Goal: Task Accomplishment & Management: Complete application form

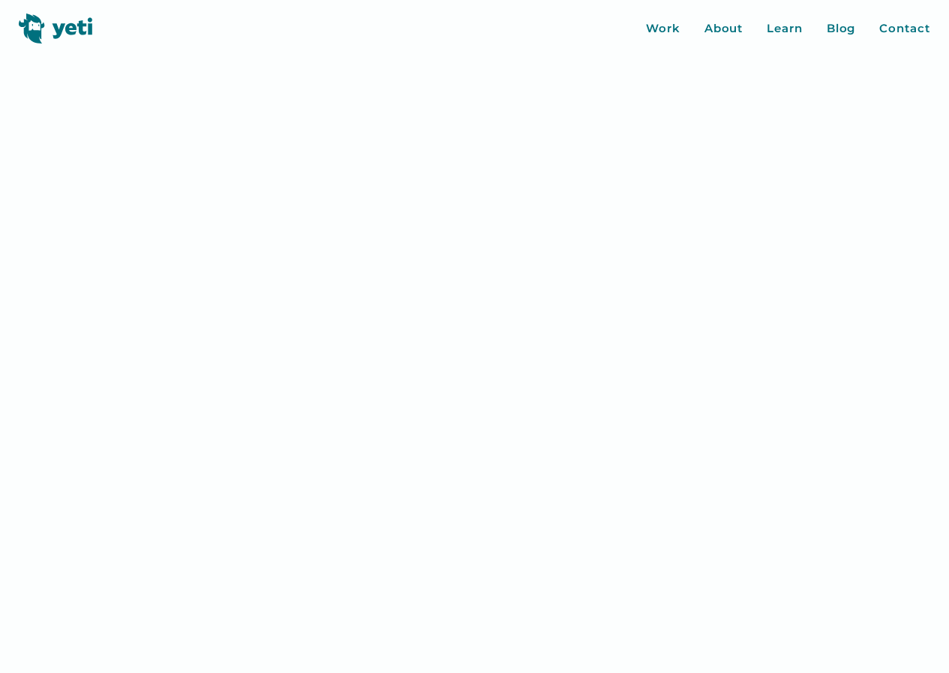
click at [879, 20] on link "Contact" at bounding box center [904, 28] width 50 height 17
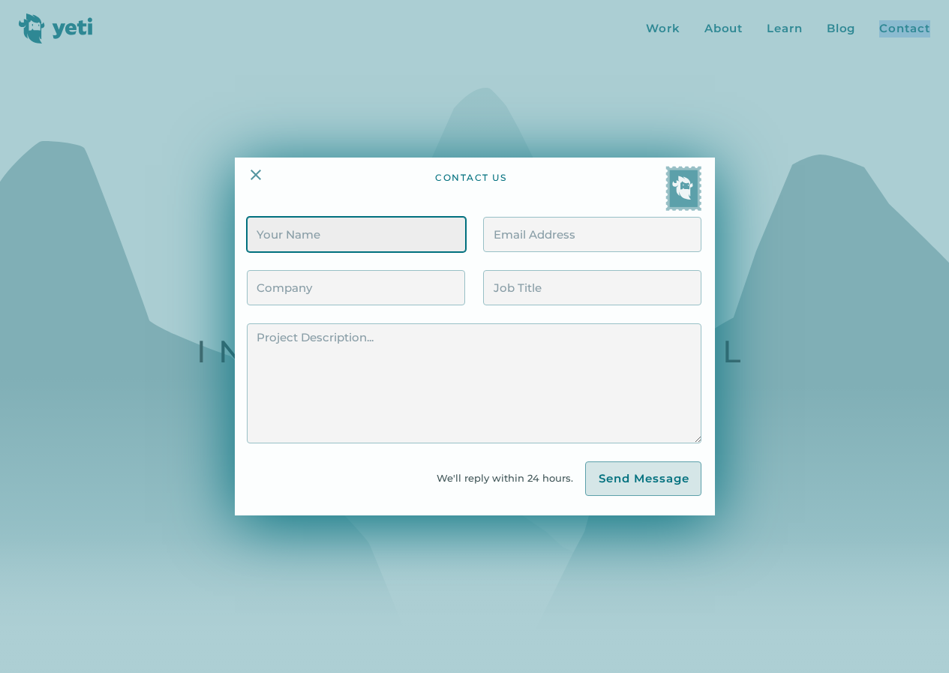
drag, startPoint x: 369, startPoint y: 251, endPoint x: 379, endPoint y: 251, distance: 9.8
click at [369, 251] on input "Contact Form" at bounding box center [356, 234] width 218 height 35
type input "[PERSON_NAME]"
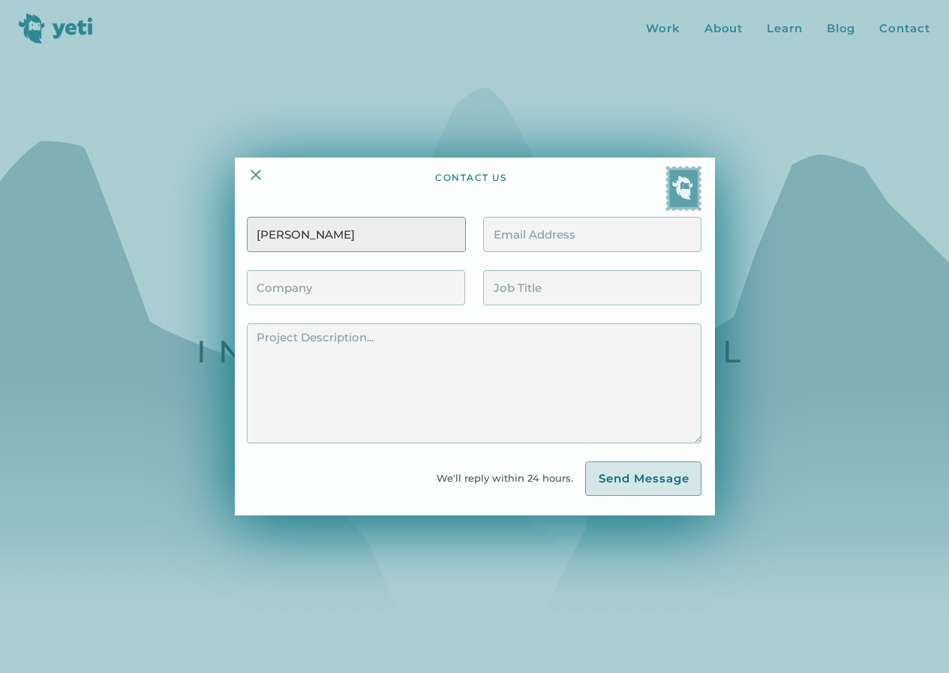
type input "[EMAIL_ADDRESS][DOMAIN_NAME]"
type input "Zaphyre"
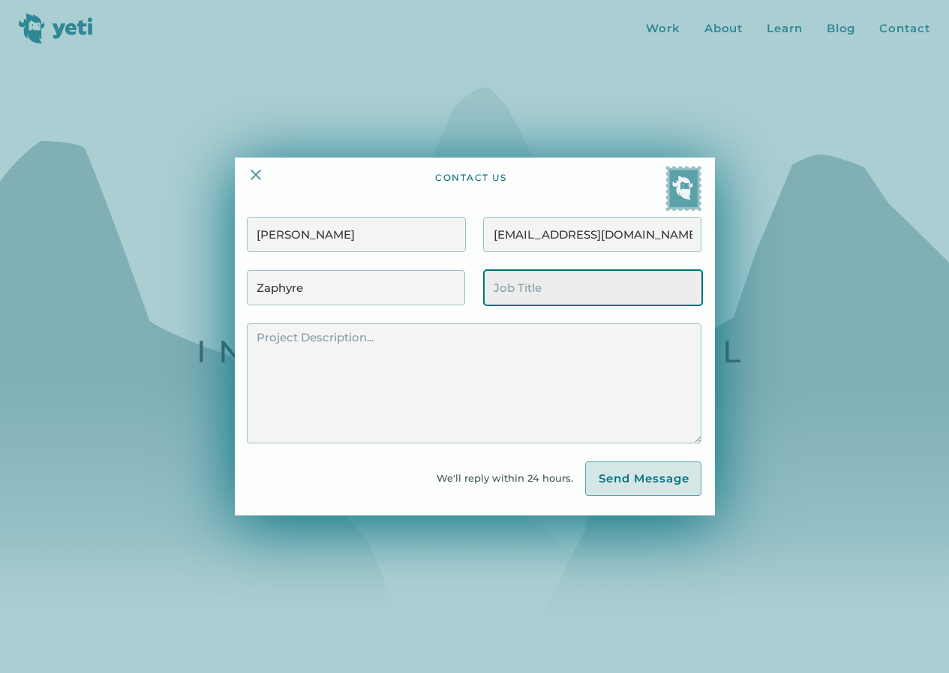
drag, startPoint x: 571, startPoint y: 285, endPoint x: 566, endPoint y: 295, distance: 10.7
click at [571, 285] on input "Contact Form" at bounding box center [593, 287] width 218 height 35
type input "Business Development Manager"
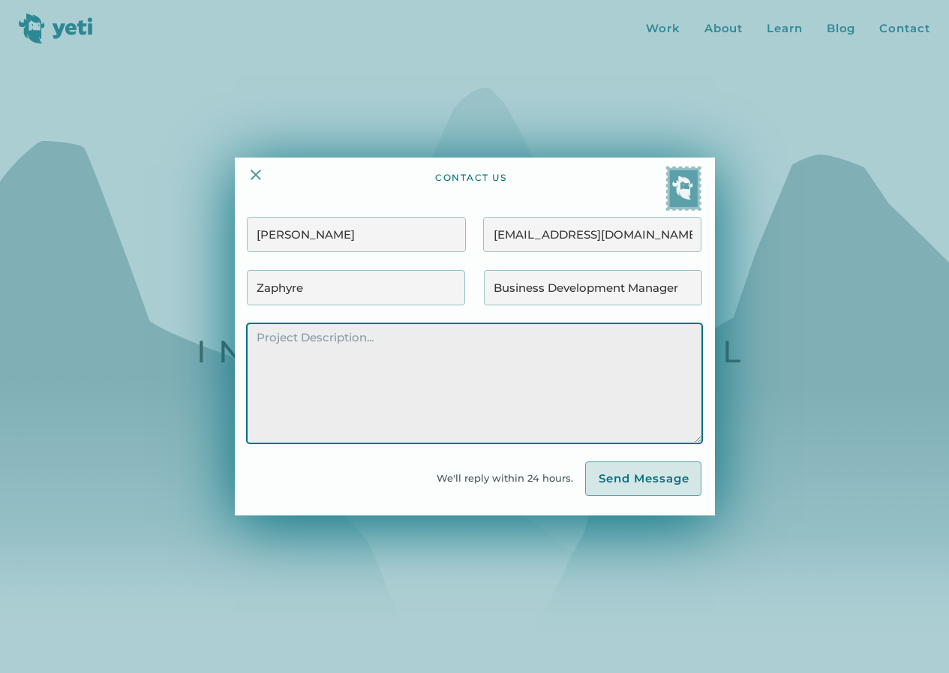
click at [476, 379] on textarea "Contact Form" at bounding box center [474, 383] width 455 height 120
paste textarea "Hi there, I have a quick strategy that could significantly boost your client ac…"
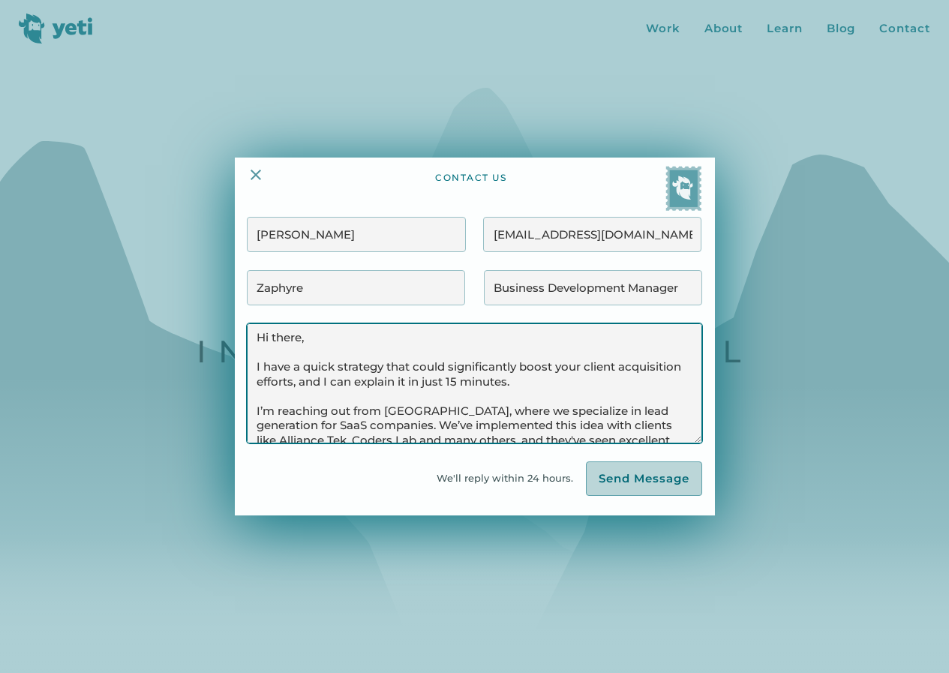
scroll to position [195, 0]
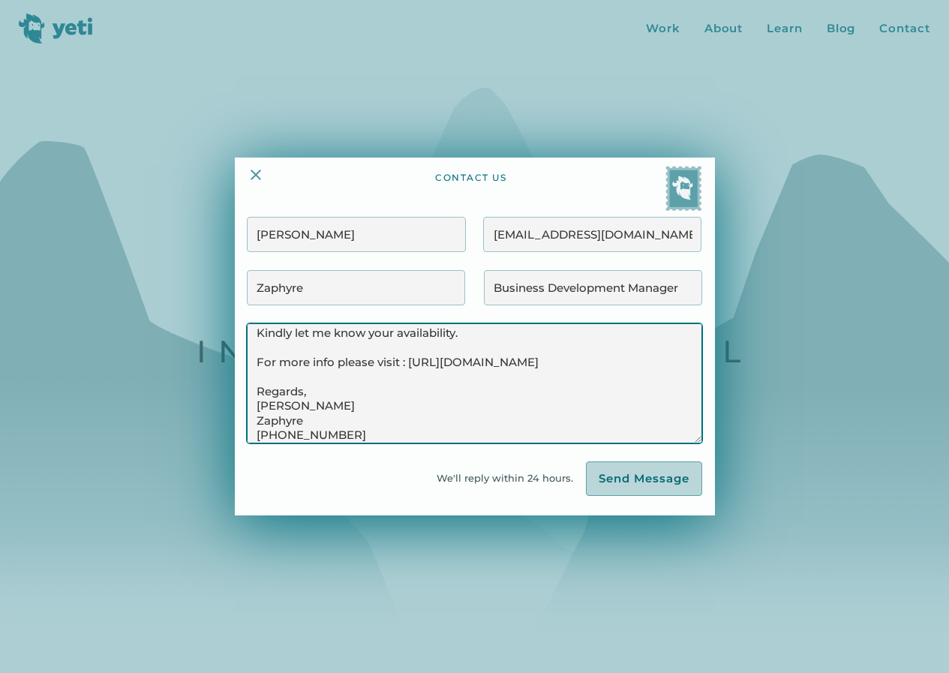
type textarea "Hi there, I have a quick strategy that could significantly boost your client ac…"
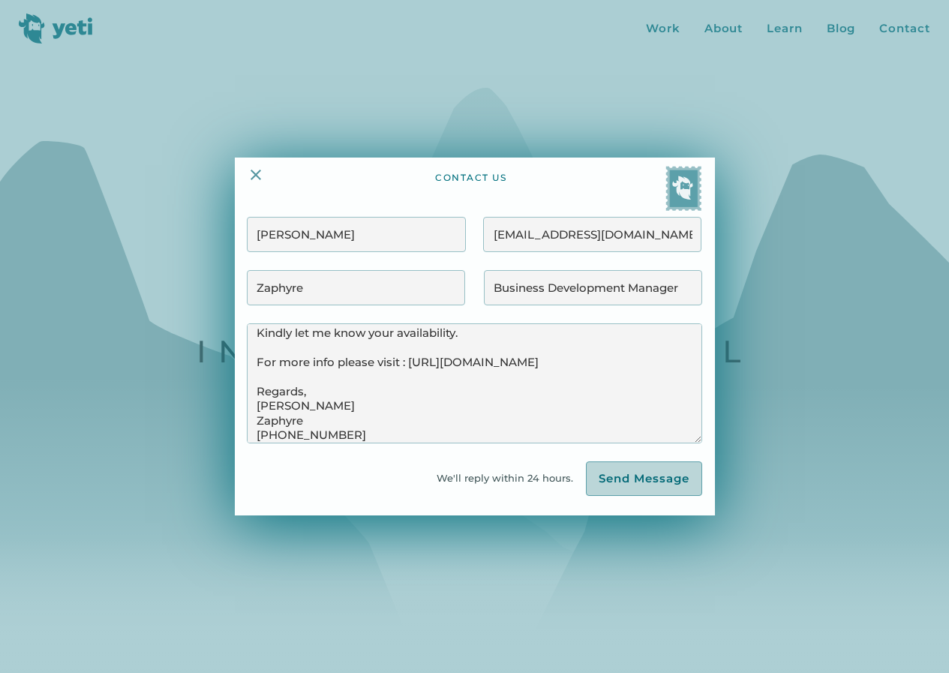
click at [638, 485] on input "Send Message" at bounding box center [644, 478] width 116 height 35
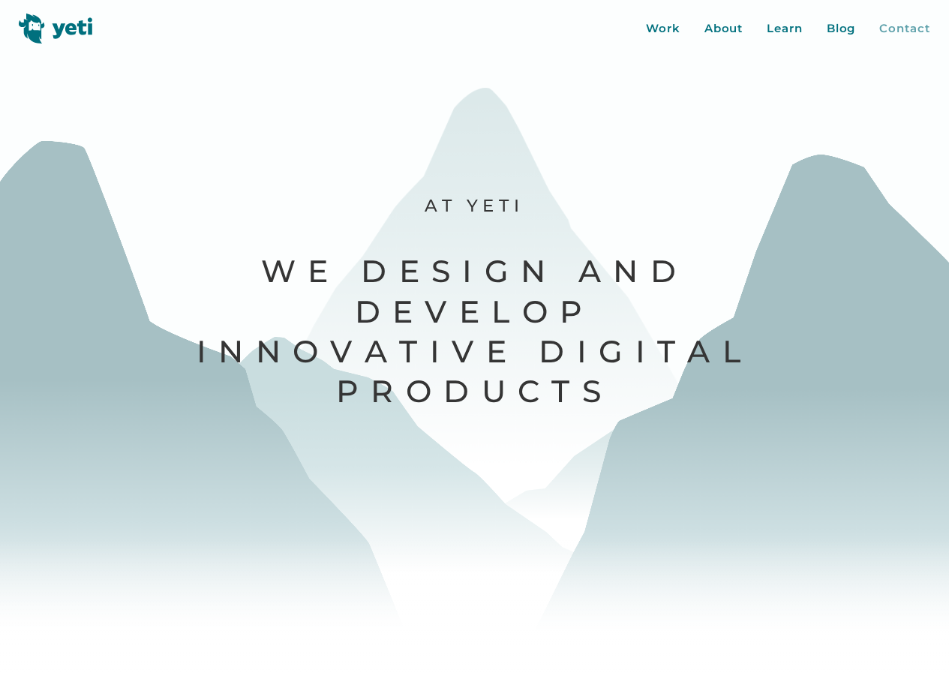
click at [900, 26] on div "Contact" at bounding box center [904, 28] width 50 height 17
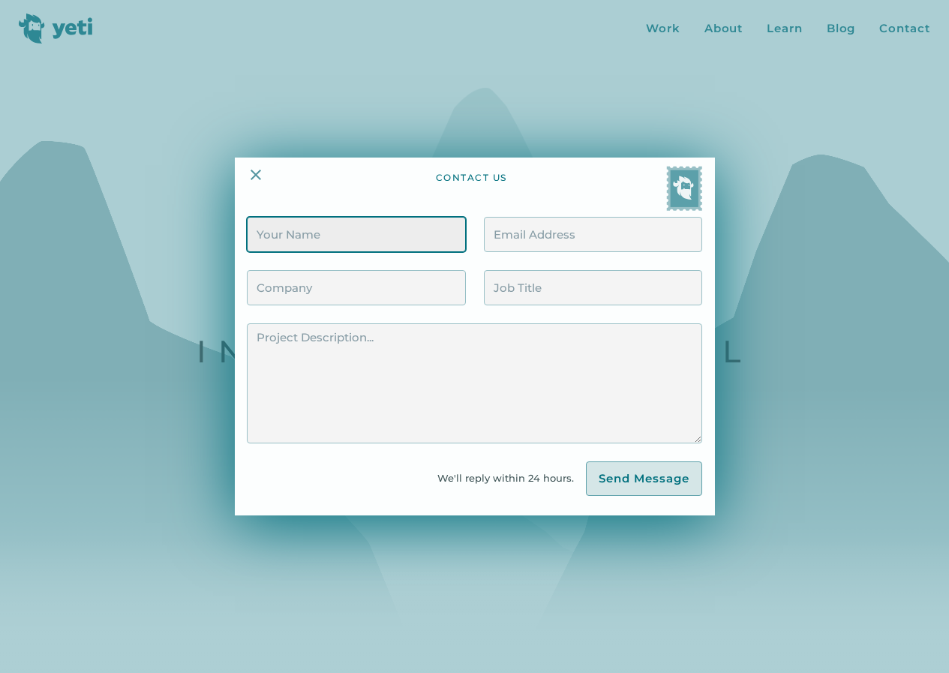
drag, startPoint x: 398, startPoint y: 228, endPoint x: 410, endPoint y: 234, distance: 14.1
click at [398, 228] on input "Contact Form" at bounding box center [356, 234] width 218 height 35
type input "[PERSON_NAME]"
type input "[EMAIL_ADDRESS][DOMAIN_NAME]"
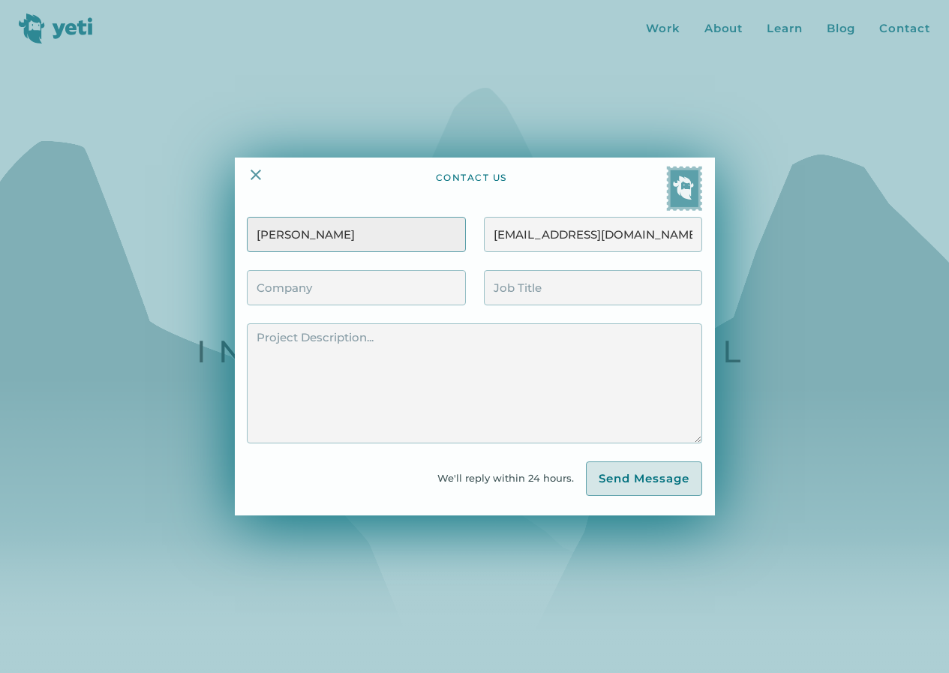
type input "Zaphyre"
drag, startPoint x: 526, startPoint y: 294, endPoint x: 589, endPoint y: 306, distance: 64.1
click at [526, 294] on input "Contact Form" at bounding box center [593, 287] width 218 height 35
type input "Business Development Manager"
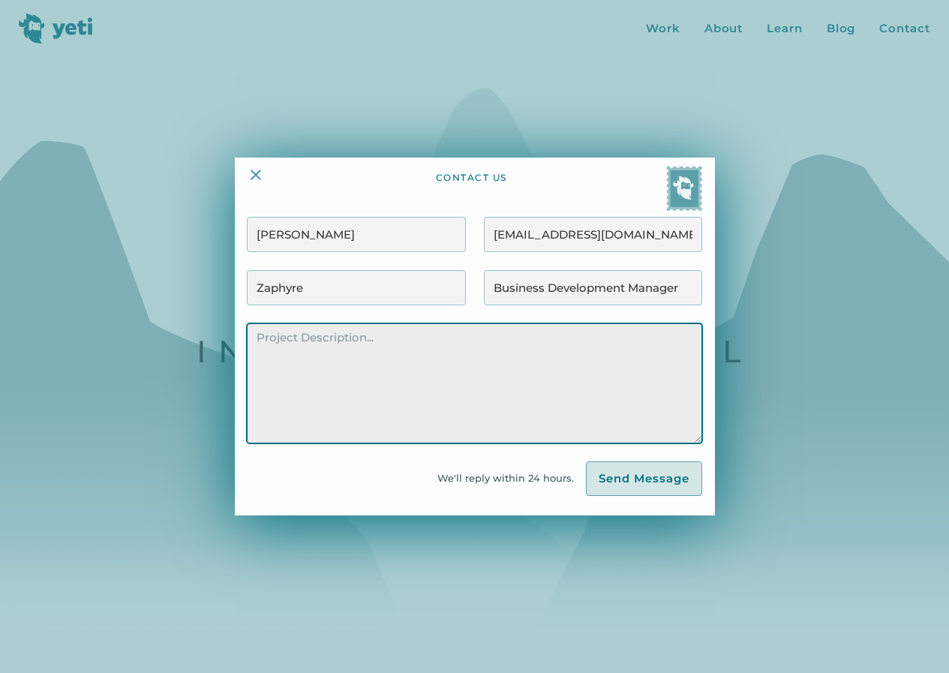
click at [518, 388] on textarea "Contact Form" at bounding box center [474, 383] width 455 height 120
paste textarea "Hi there, I have a quick strategy that could significantly boost your client ac…"
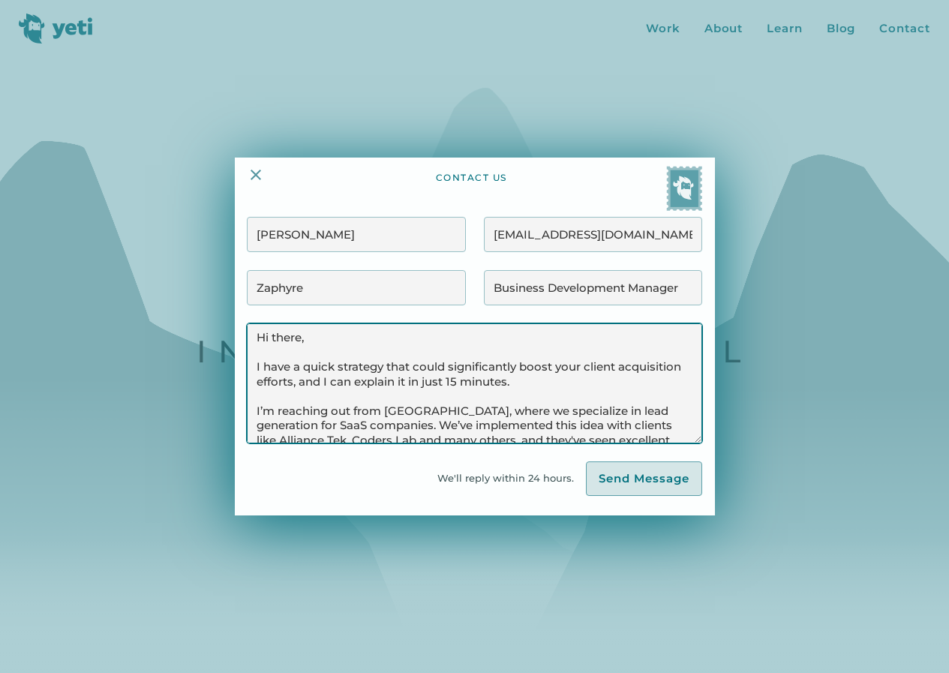
scroll to position [195, 0]
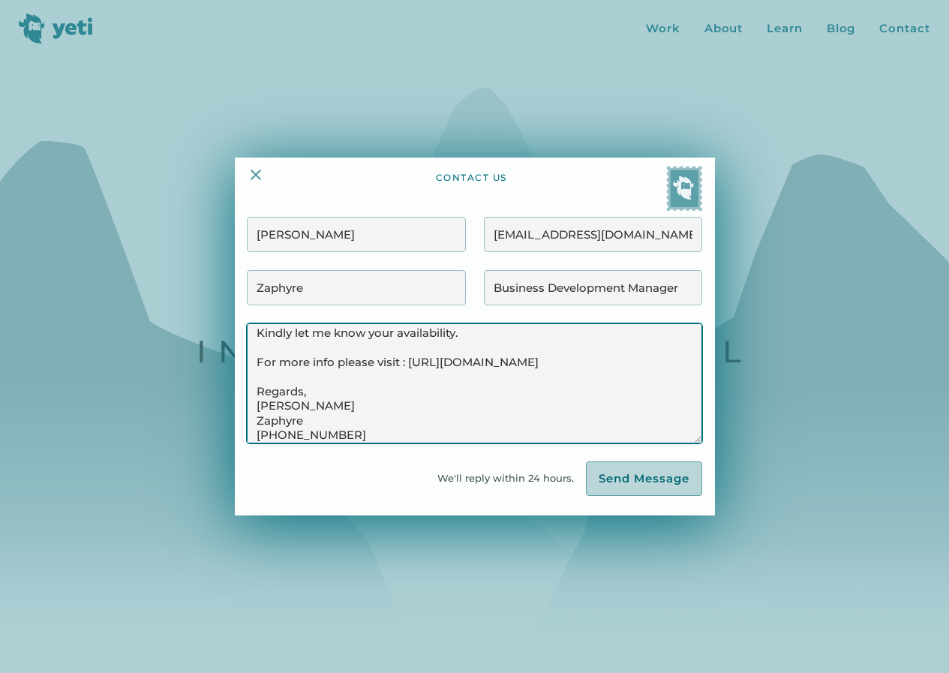
type textarea "Hi there, I have a quick strategy that could significantly boost your client ac…"
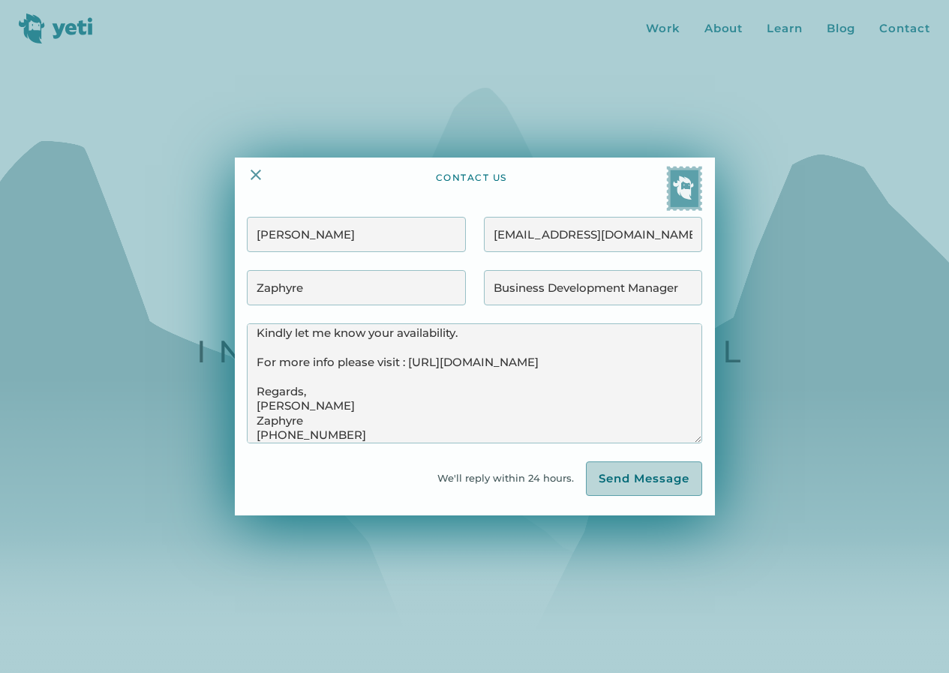
click at [623, 482] on input "Send Message" at bounding box center [644, 478] width 116 height 35
